Goal: Information Seeking & Learning: Learn about a topic

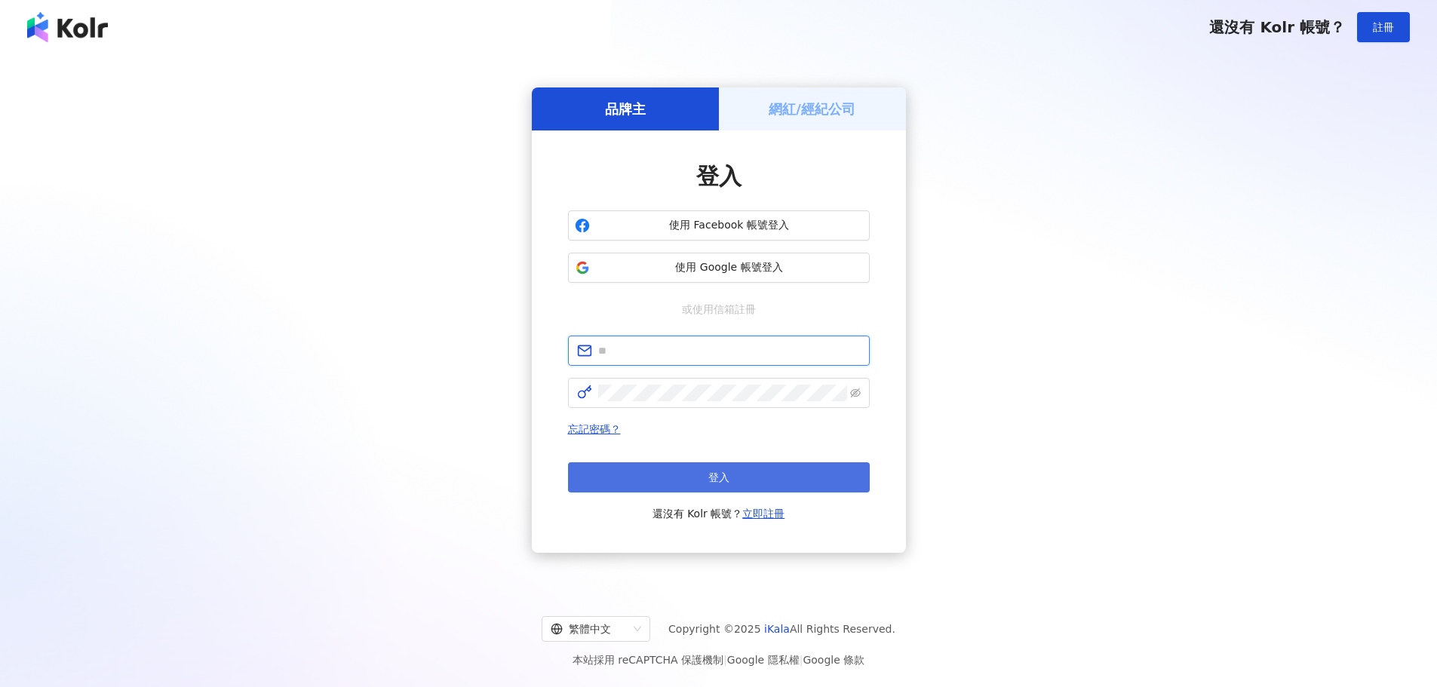
type input "**********"
click at [691, 484] on button "登入" at bounding box center [719, 477] width 302 height 30
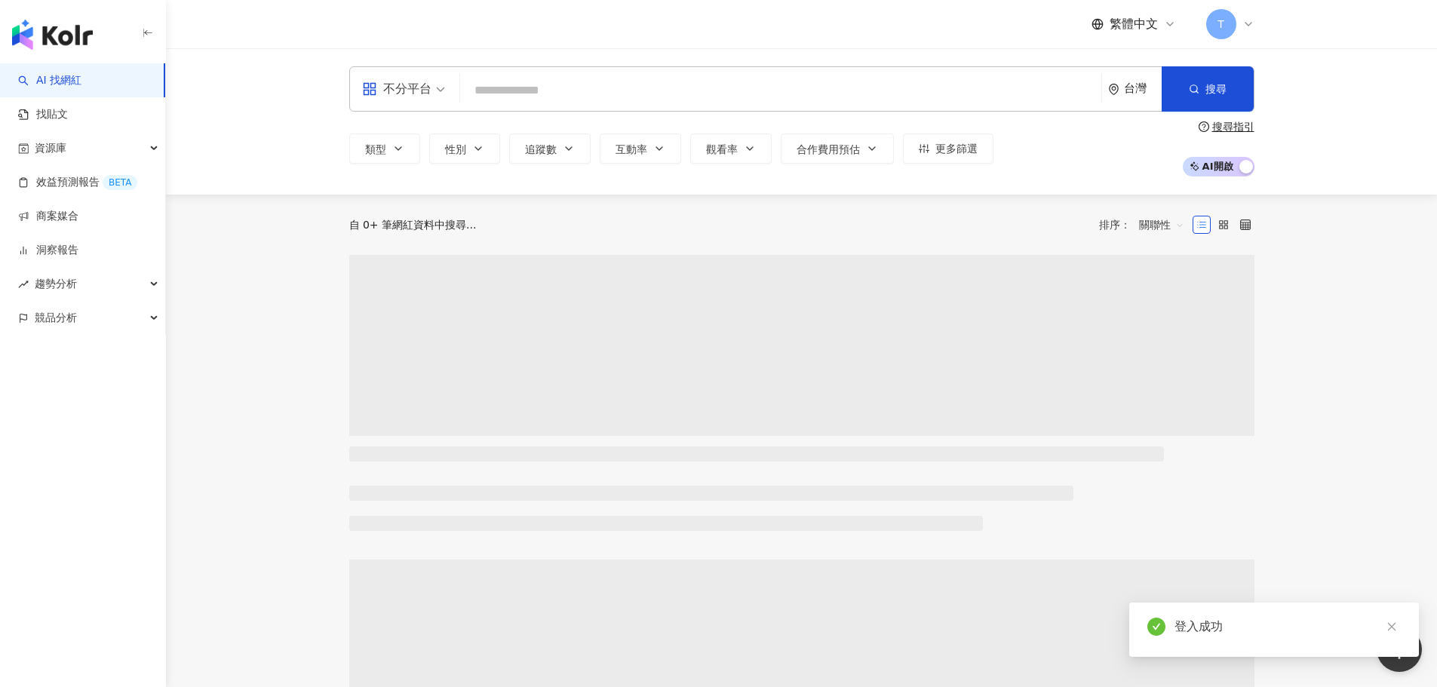
click at [792, 83] on input "search" at bounding box center [780, 90] width 629 height 29
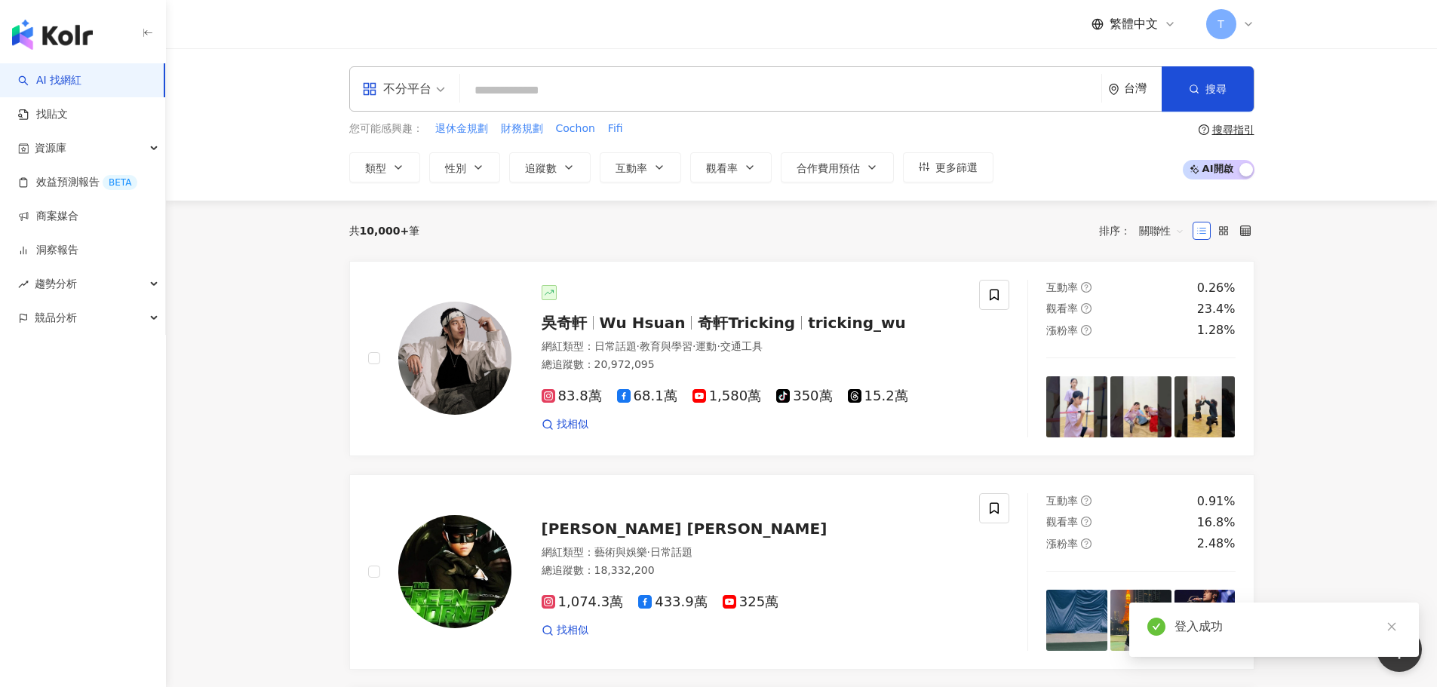
type input "*"
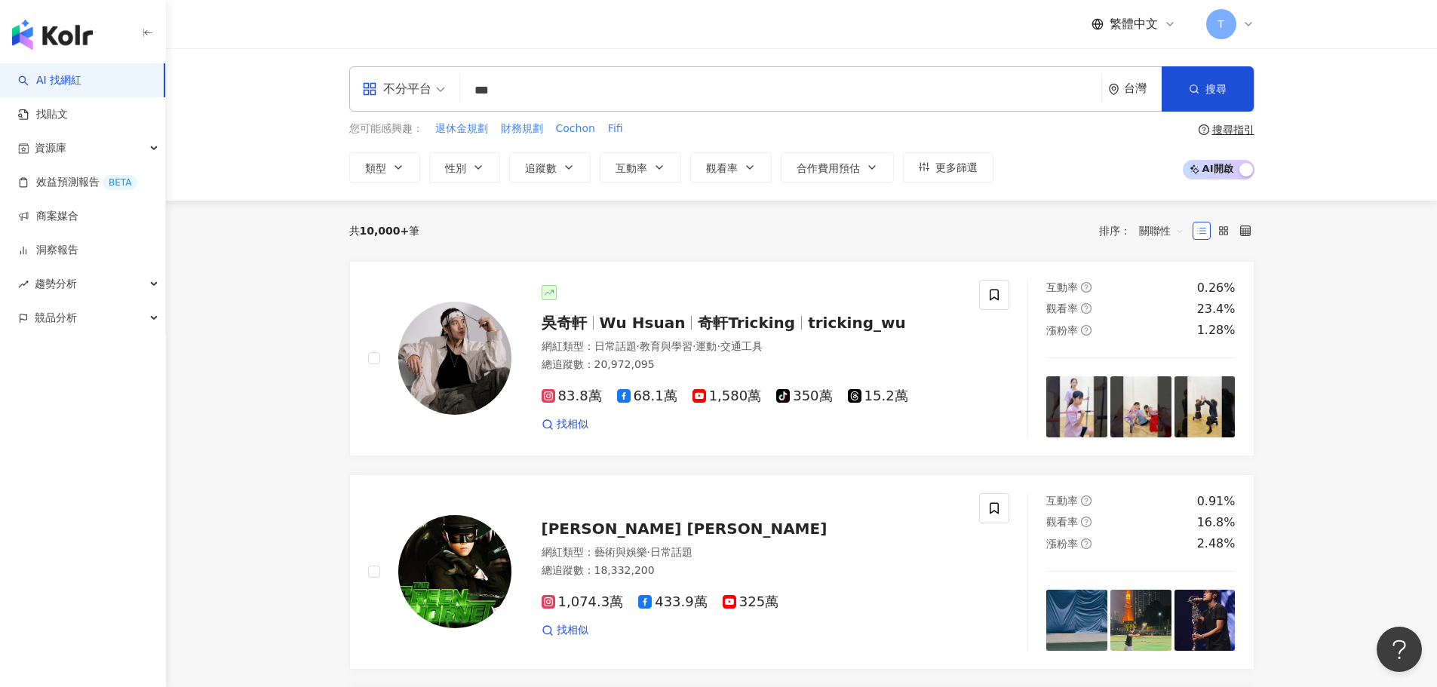
type input "***"
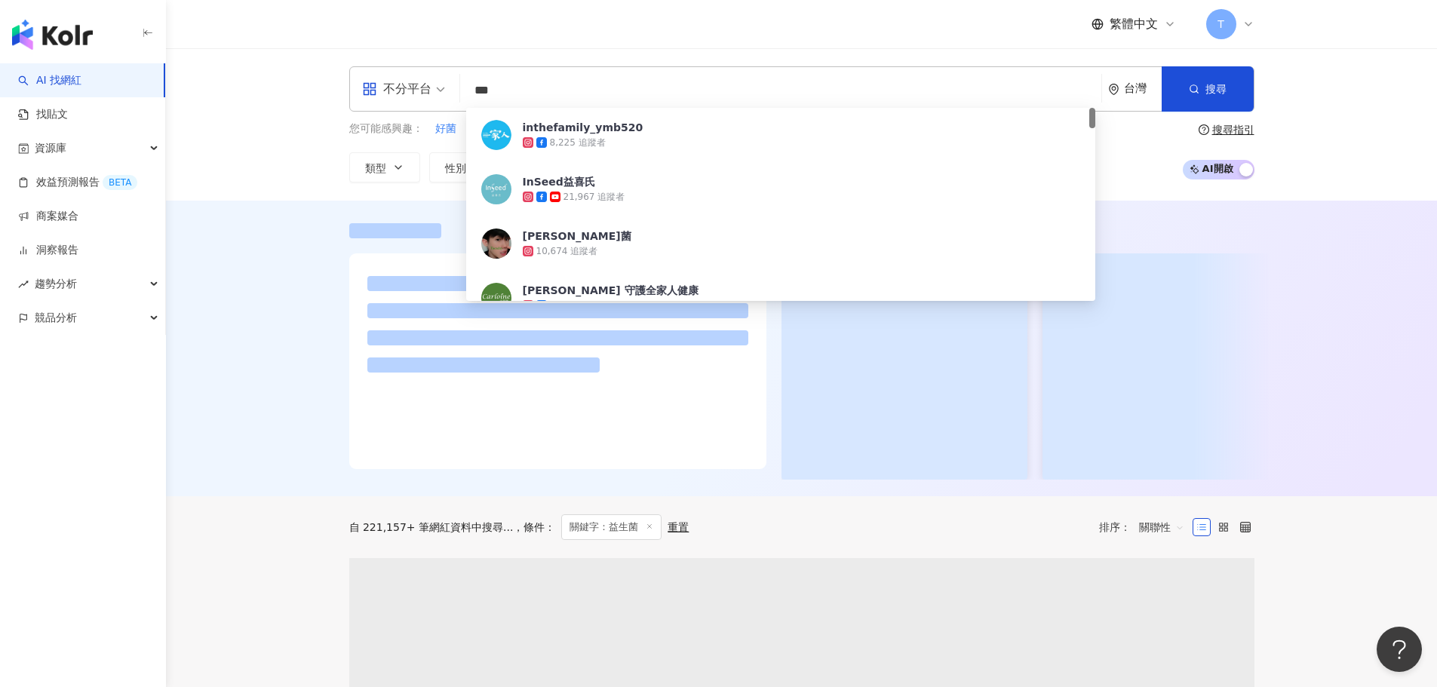
click at [247, 278] on div at bounding box center [801, 349] width 1271 height 296
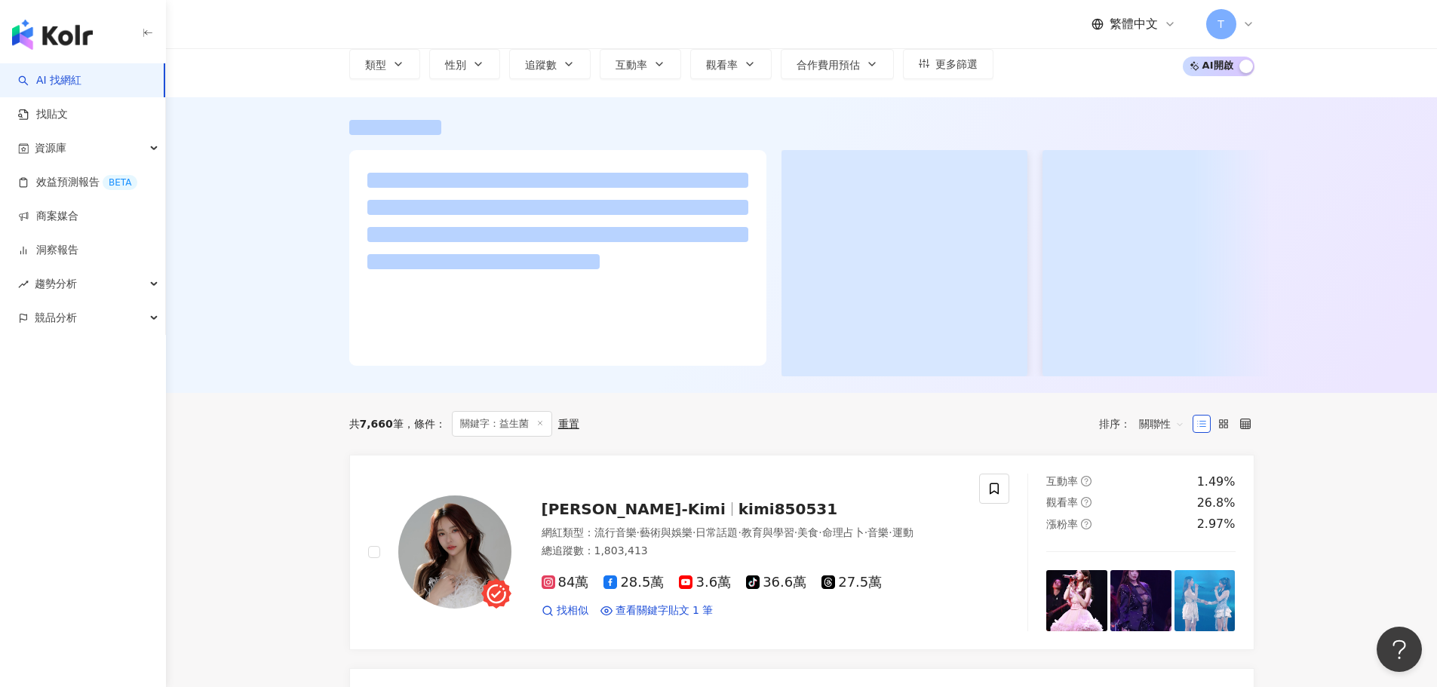
scroll to position [226, 0]
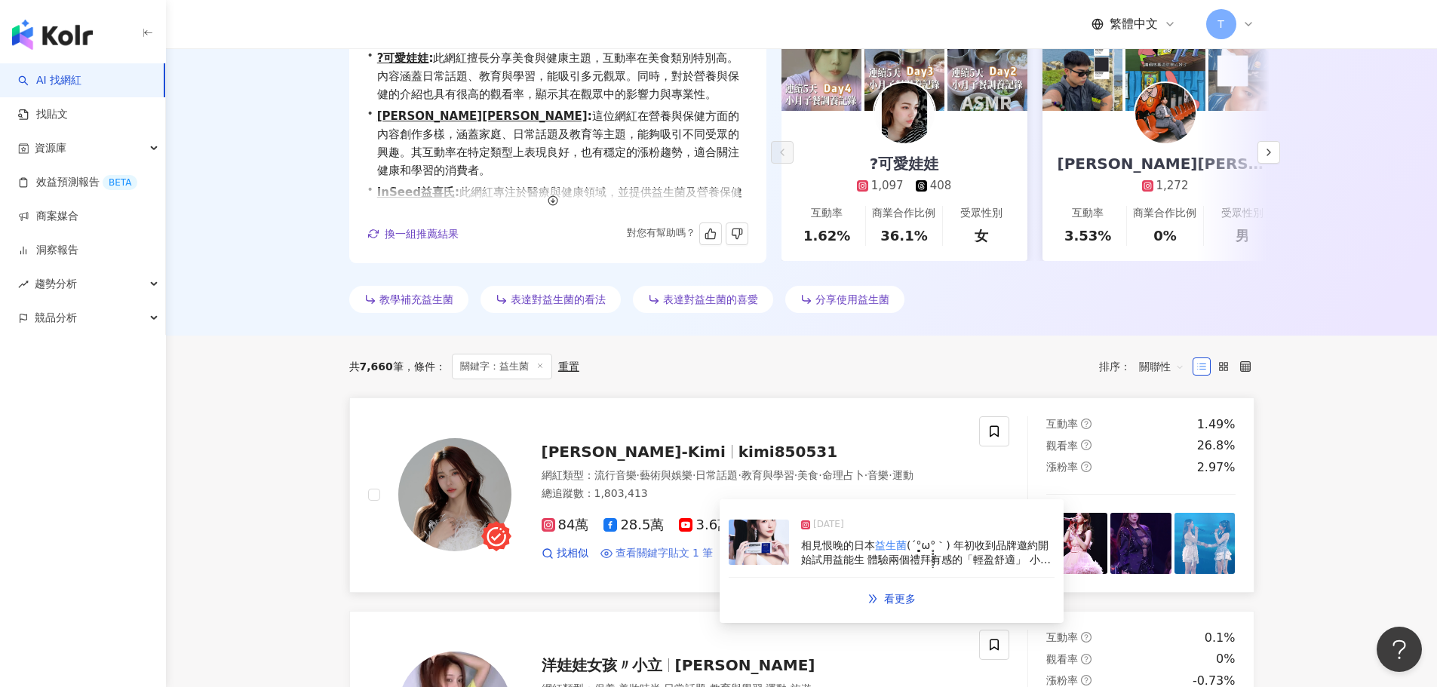
click at [671, 561] on span "查看關鍵字貼文 1 筆" at bounding box center [664, 553] width 98 height 15
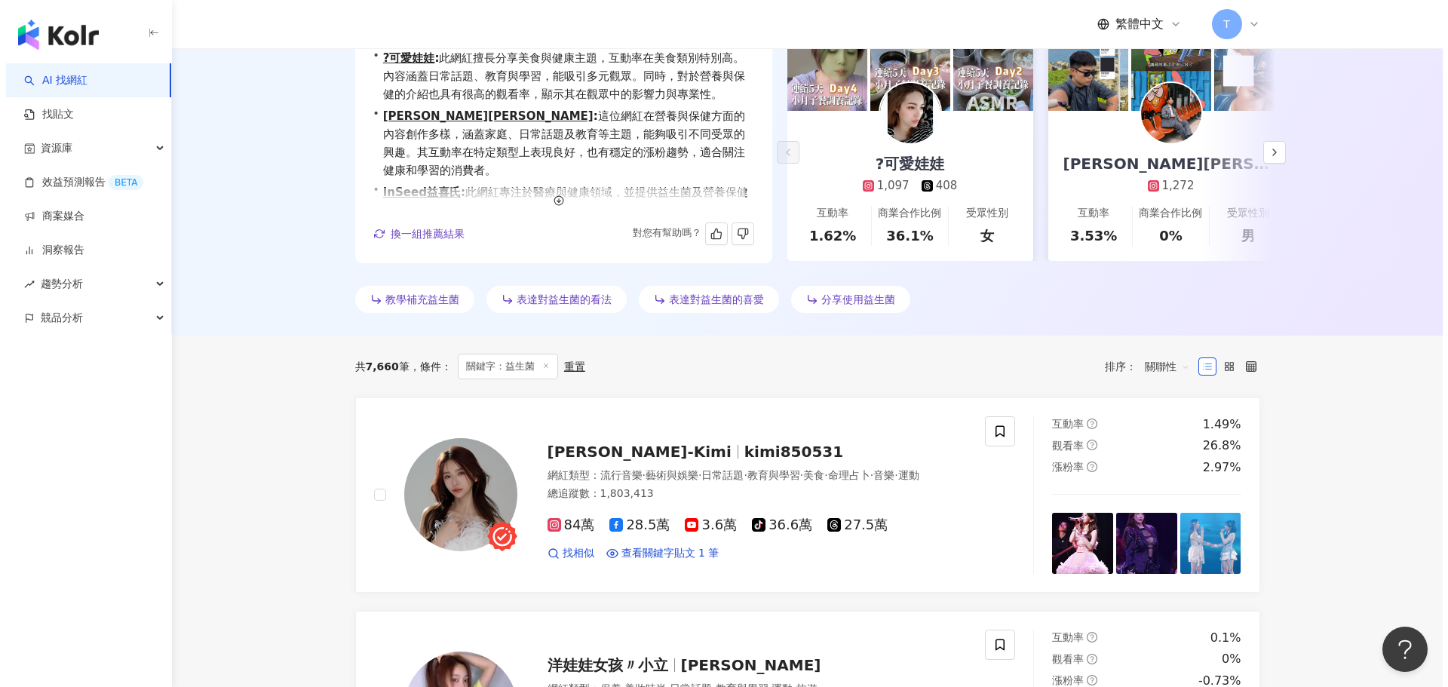
scroll to position [0, 0]
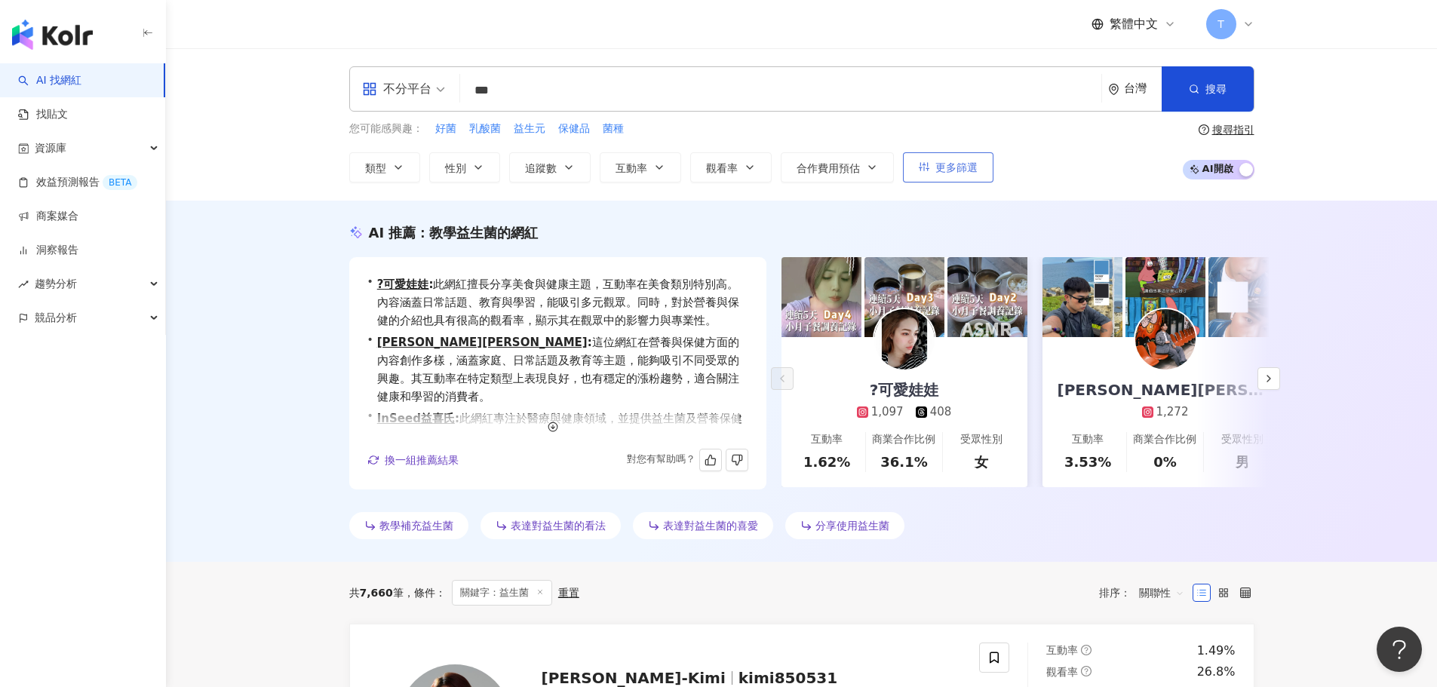
click at [922, 175] on button "更多篩選" at bounding box center [948, 167] width 91 height 30
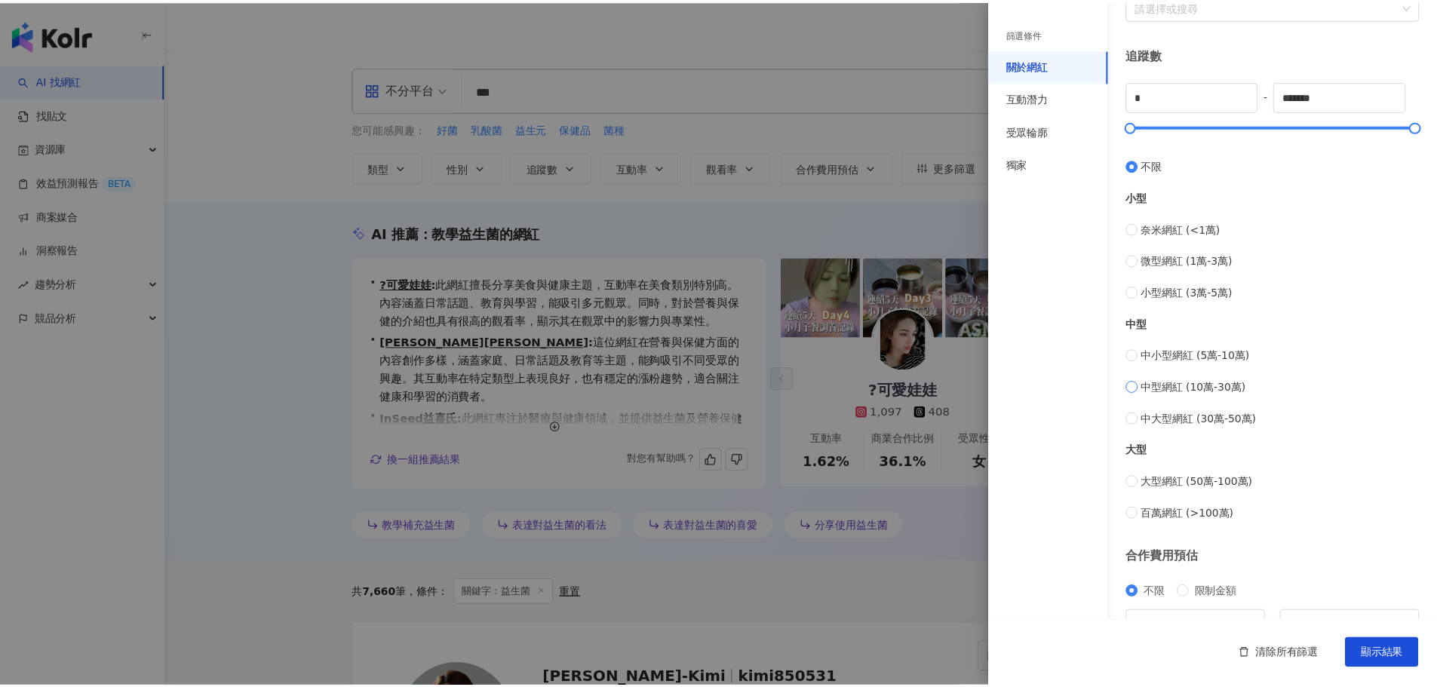
scroll to position [452, 0]
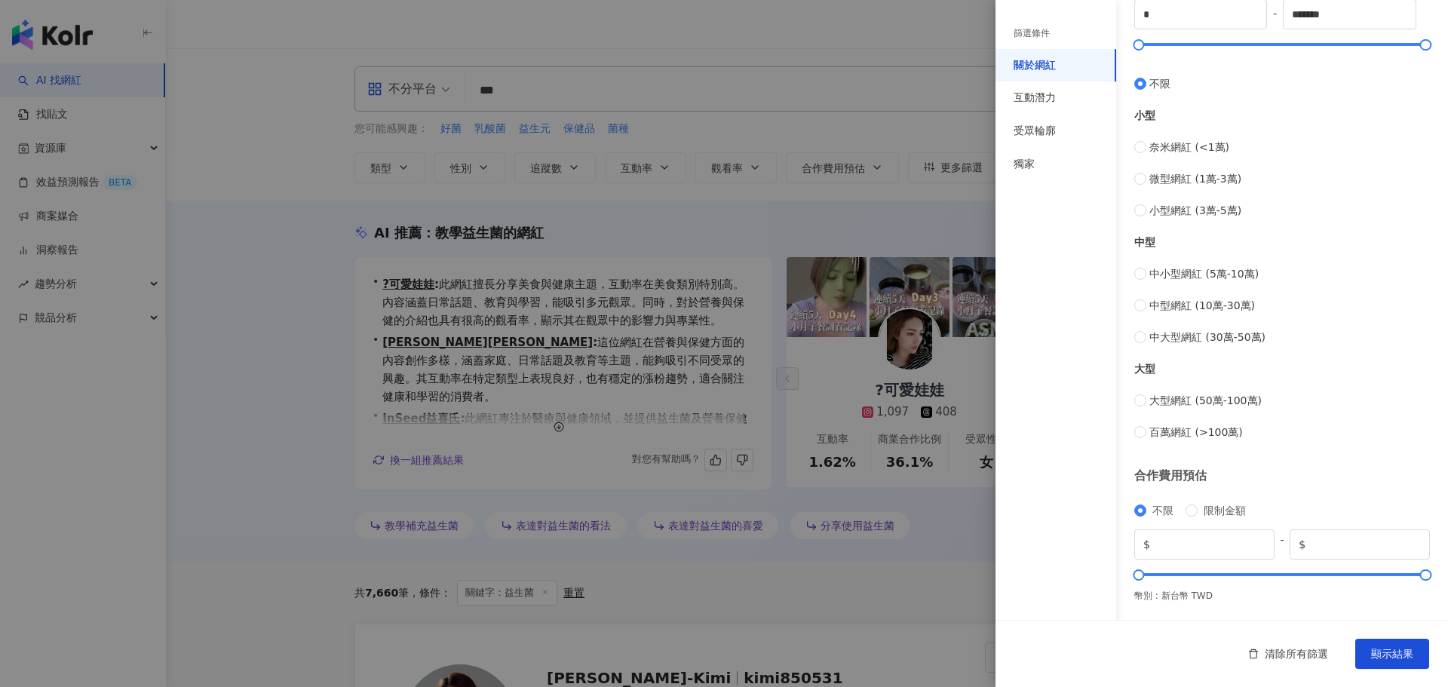
click at [696, 203] on div at bounding box center [724, 343] width 1448 height 687
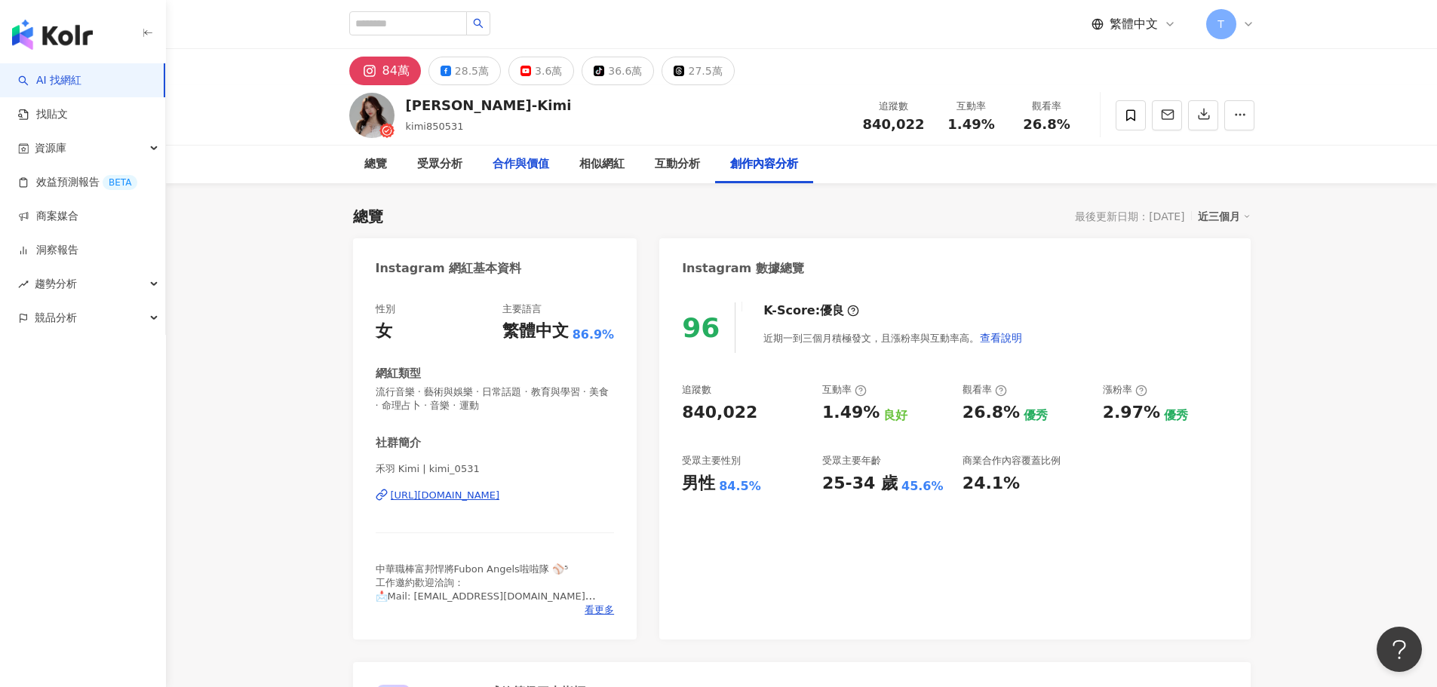
click at [534, 168] on div "合作與價值" at bounding box center [521, 164] width 57 height 18
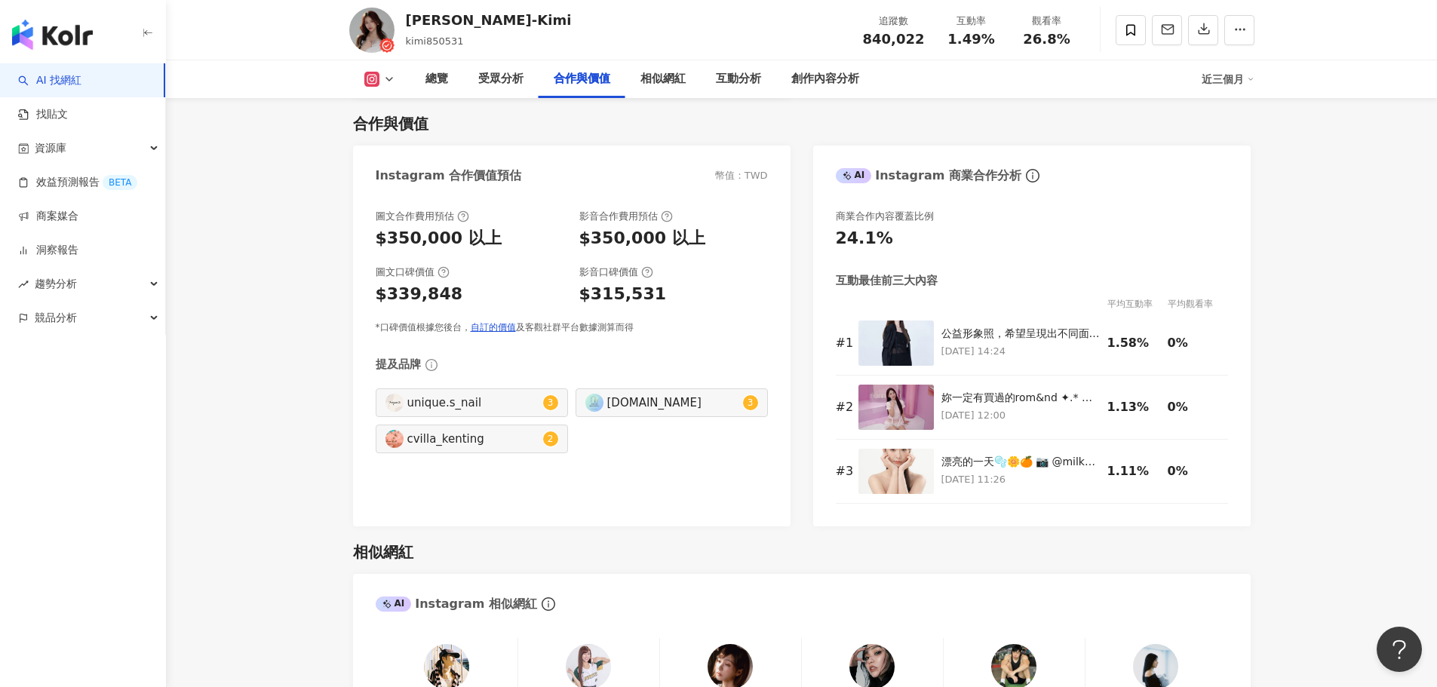
click at [1274, 355] on div "總覽 最後更新日期：[DATE] 近三個月 Instagram 網紅基本資料 性別 女 主要語言 繁體中文 86.9% 網紅類型 流行音樂 · 藝術與娛樂 ·…" at bounding box center [801, 685] width 965 height 5116
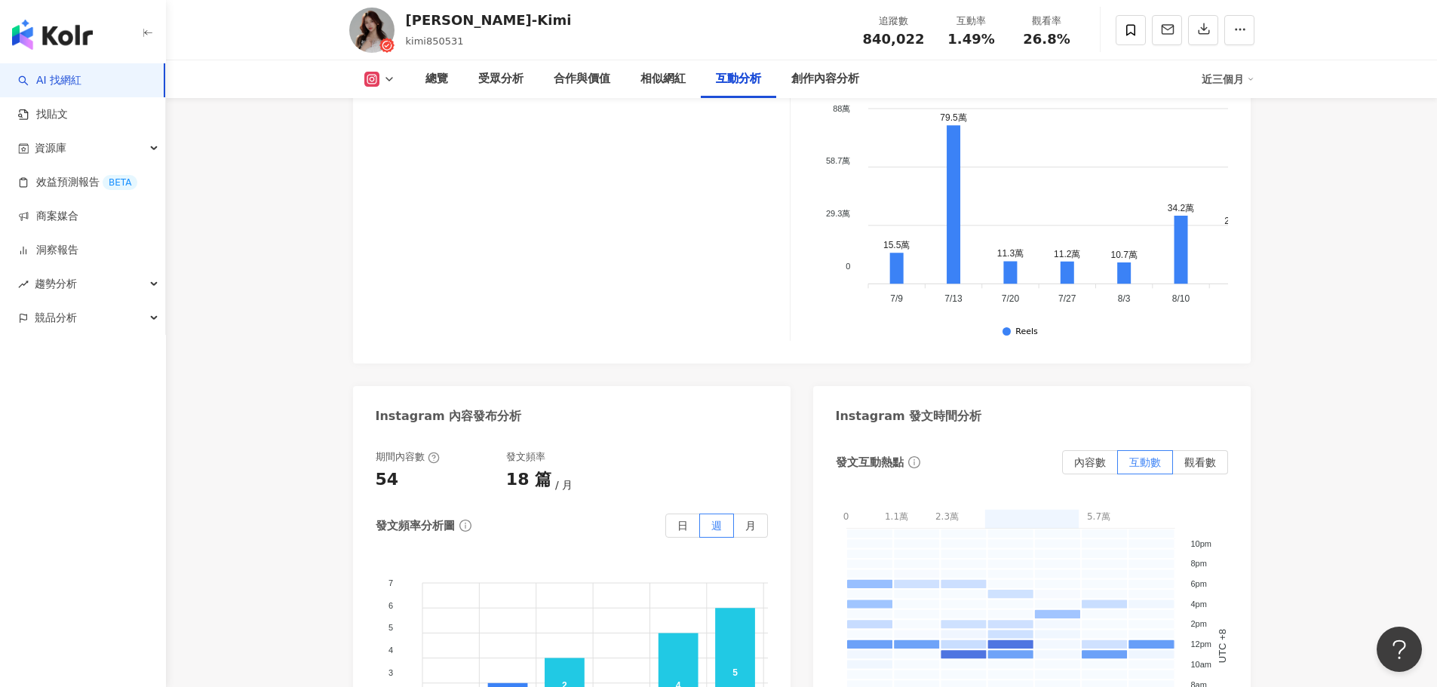
scroll to position [4706, 0]
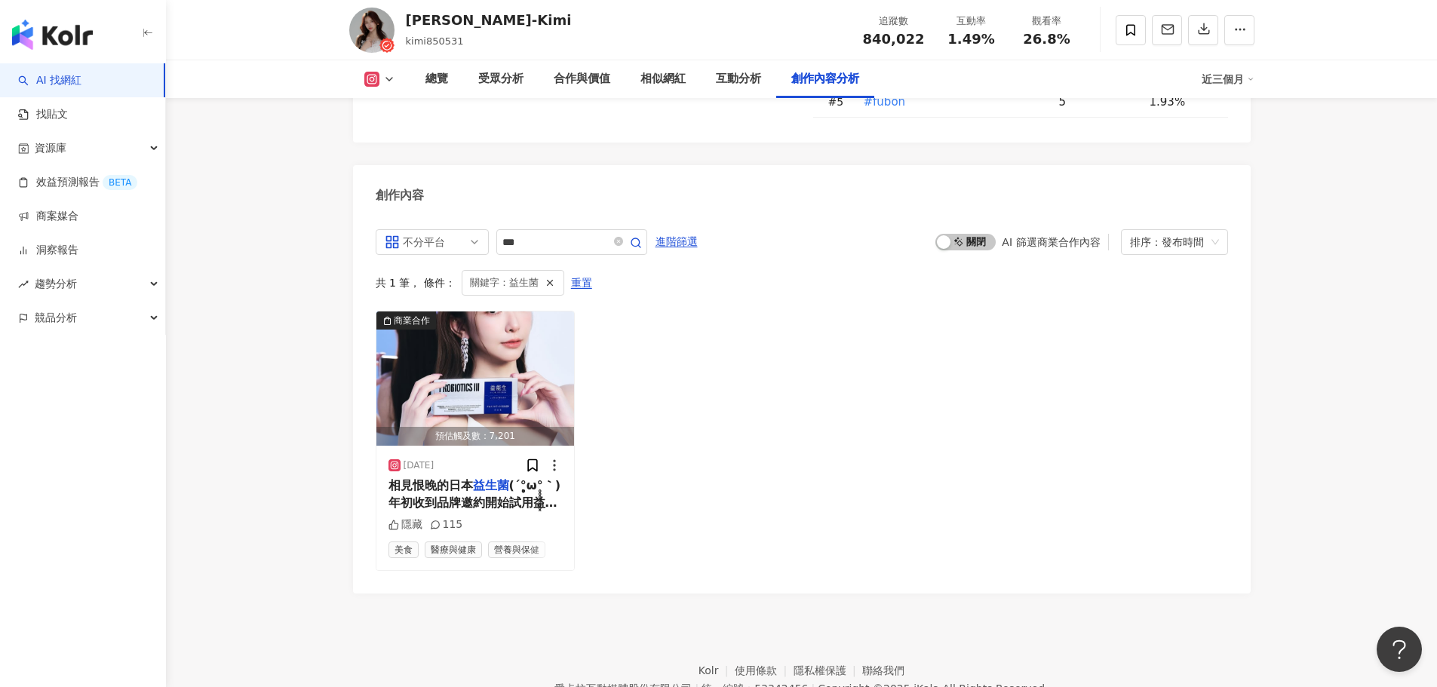
drag, startPoint x: 1278, startPoint y: 321, endPoint x: 1286, endPoint y: 647, distance: 326.7
drag, startPoint x: 899, startPoint y: 269, endPoint x: 830, endPoint y: 318, distance: 84.8
click at [899, 311] on div "商業合作 預估觸及數：7,201 [DATE] 相見恨晚的日本 益生菌 (´°̥̥̥̥̥̥̥̥ω°̥̥̥̥̥̥̥̥｀) 年初收到品牌邀約開始試用益能生 體驗兩…" at bounding box center [802, 440] width 852 height 259
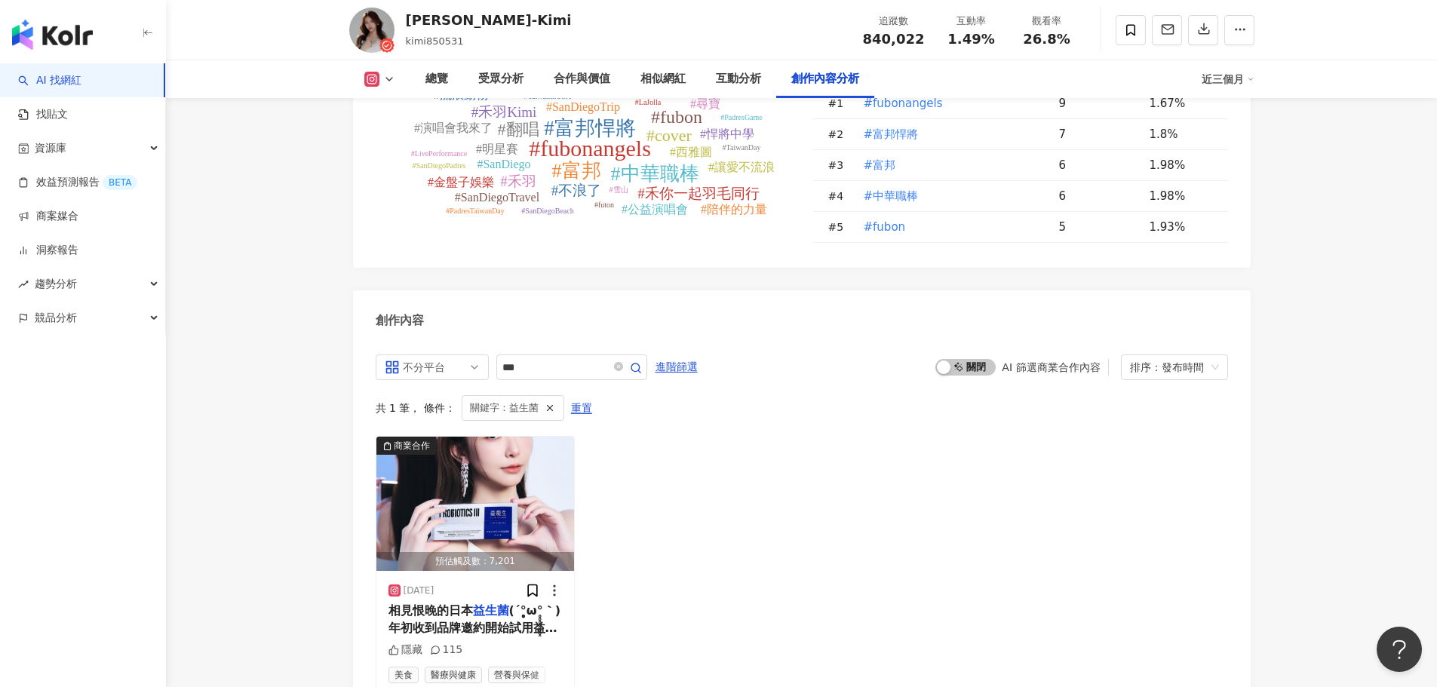
scroll to position [4555, 0]
